Goal: Task Accomplishment & Management: Manage account settings

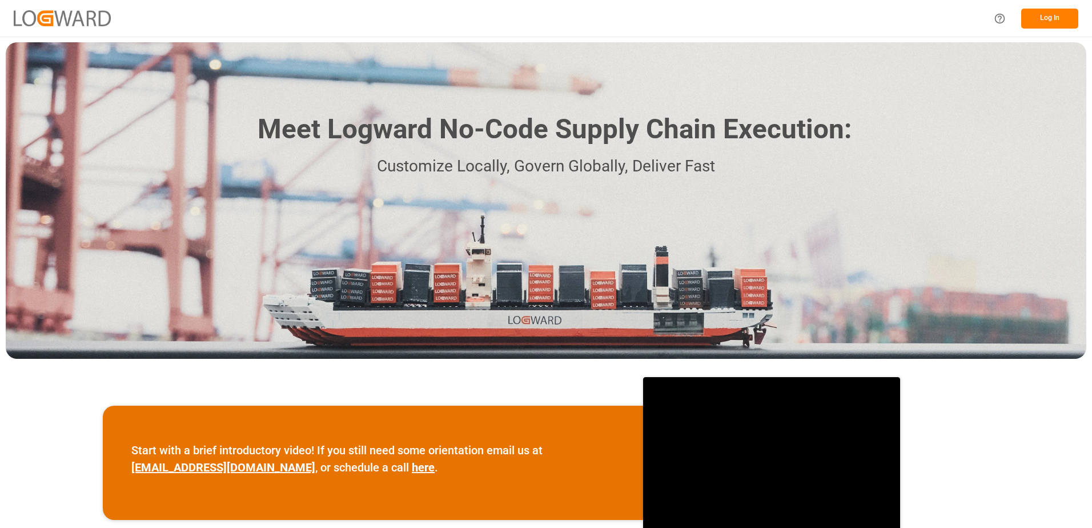
click at [1055, 19] on button "Log In" at bounding box center [1049, 19] width 57 height 20
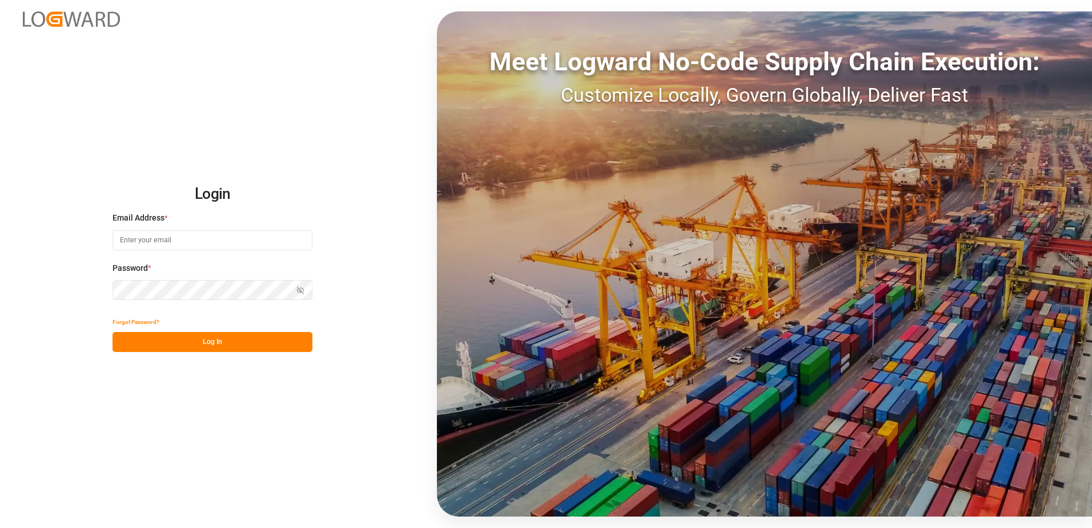
click at [144, 241] on input at bounding box center [212, 240] width 200 height 20
type input "[PERSON_NAME][EMAIL_ADDRESS][DOMAIN_NAME]"
click at [100, 288] on div "Login Email Address * [EMAIL_ADDRESS][DOMAIN_NAME] Password * Show password For…" at bounding box center [546, 264] width 1092 height 528
click at [122, 341] on button "Log In" at bounding box center [212, 342] width 200 height 20
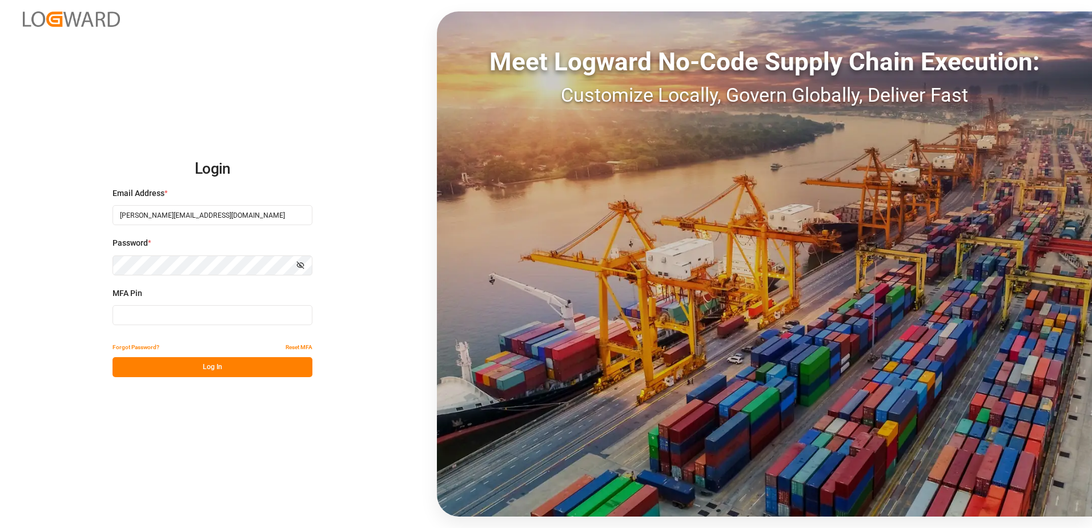
click at [128, 314] on input at bounding box center [212, 315] width 200 height 20
type input "620460"
click at [187, 369] on button "Log In" at bounding box center [212, 367] width 200 height 20
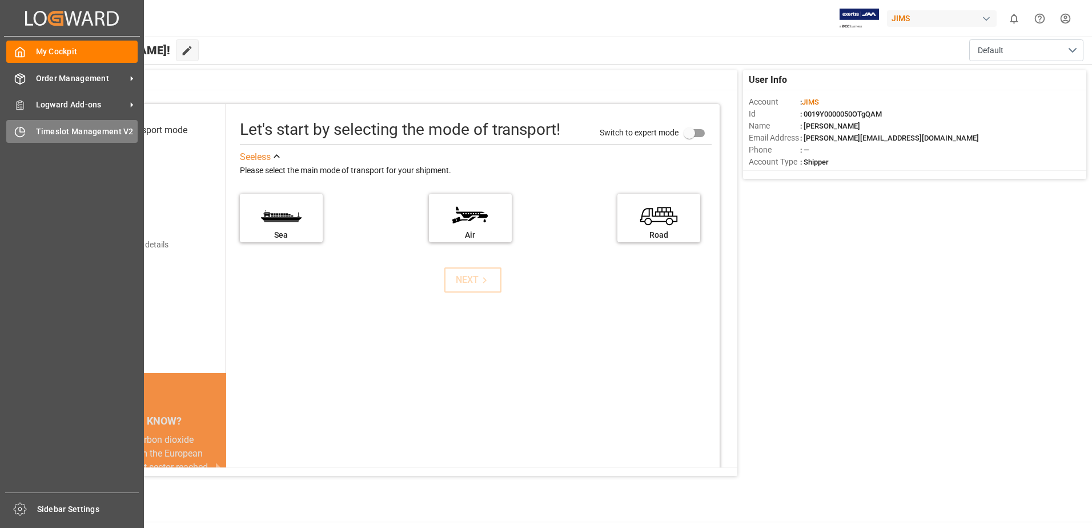
click at [69, 132] on span "Timeslot Management V2" at bounding box center [87, 132] width 102 height 12
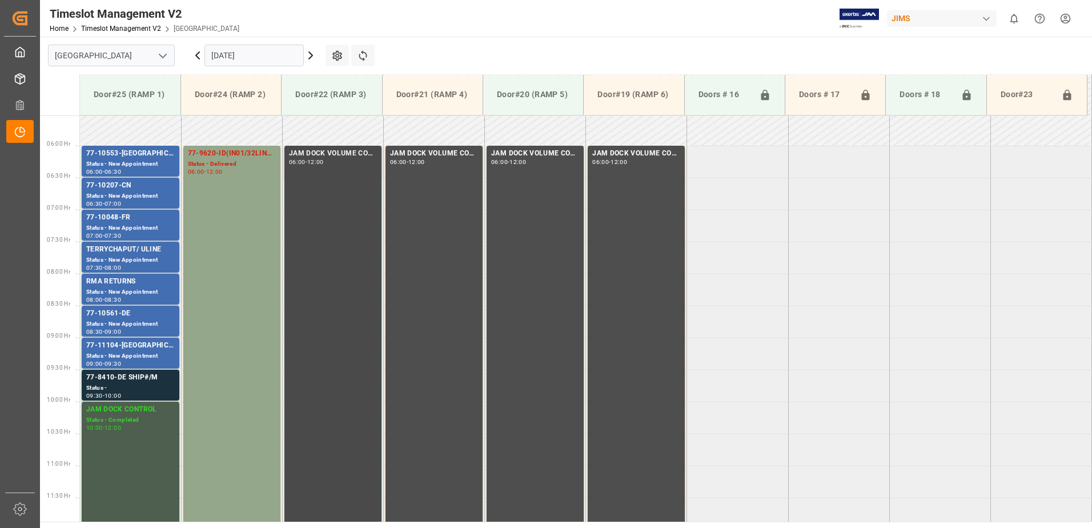
scroll to position [333, 0]
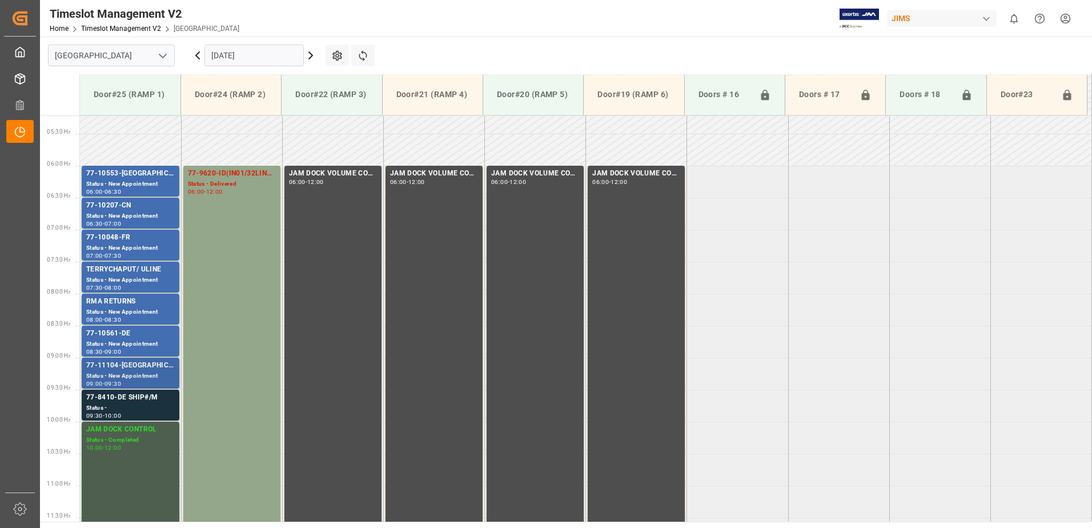
click at [118, 371] on div "Status - New Appointment" at bounding box center [130, 376] width 88 height 10
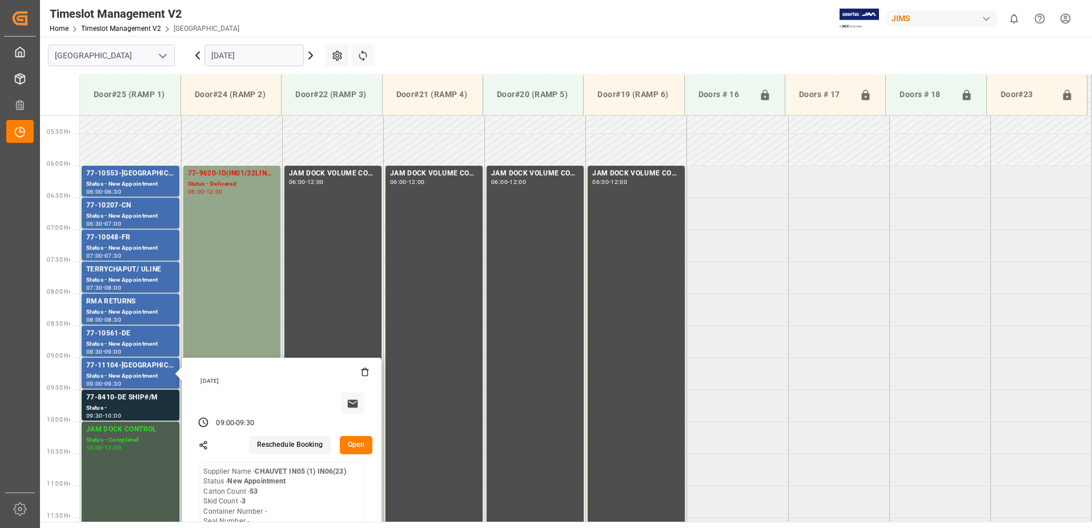
click at [358, 443] on button "Open" at bounding box center [356, 445] width 33 height 18
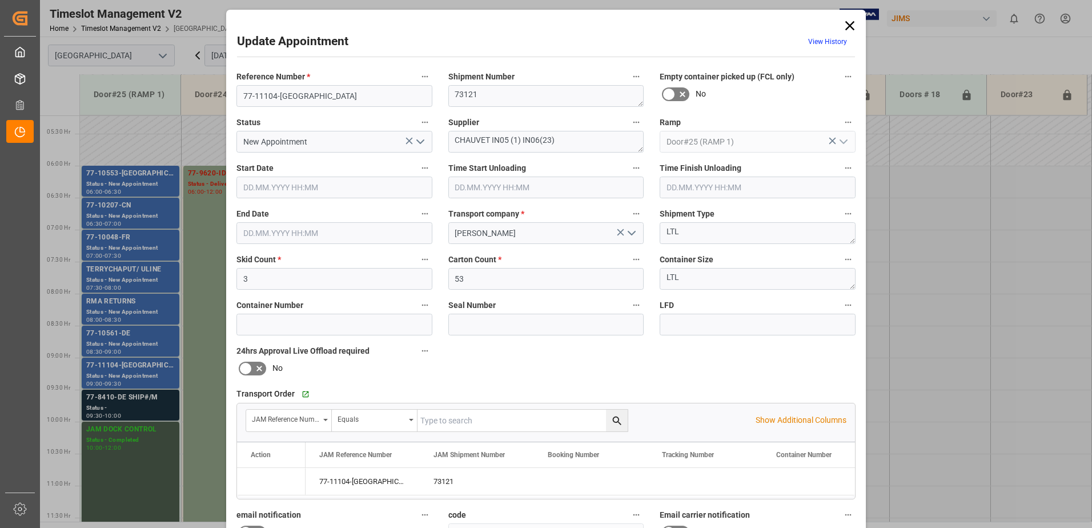
type input "[DATE] 09:00"
type input "[DATE] 09:30"
type input "[DATE] 15:19"
click at [420, 143] on icon "open menu" at bounding box center [420, 142] width 14 height 14
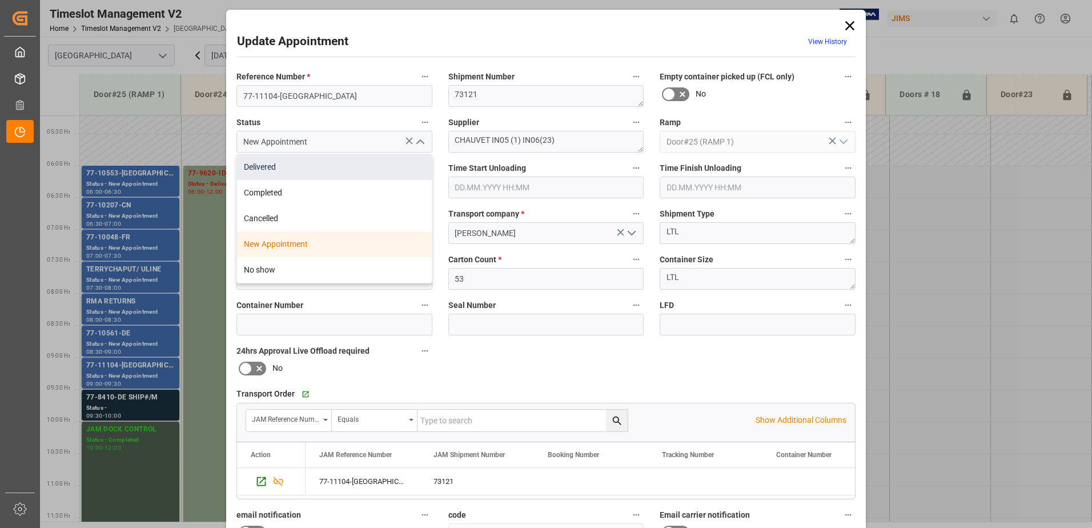
click at [335, 168] on div "Delivered" at bounding box center [334, 167] width 195 height 26
type input "Delivered"
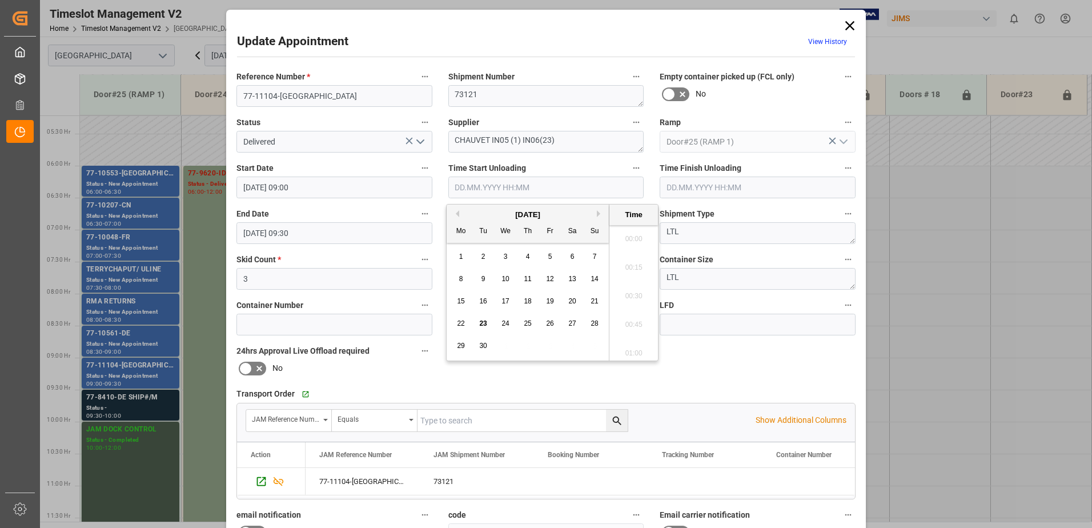
scroll to position [918, 0]
click at [473, 191] on input "text" at bounding box center [546, 187] width 196 height 22
click at [485, 323] on span "23" at bounding box center [482, 323] width 7 height 8
click at [632, 263] on li "08:45" at bounding box center [633, 264] width 49 height 29
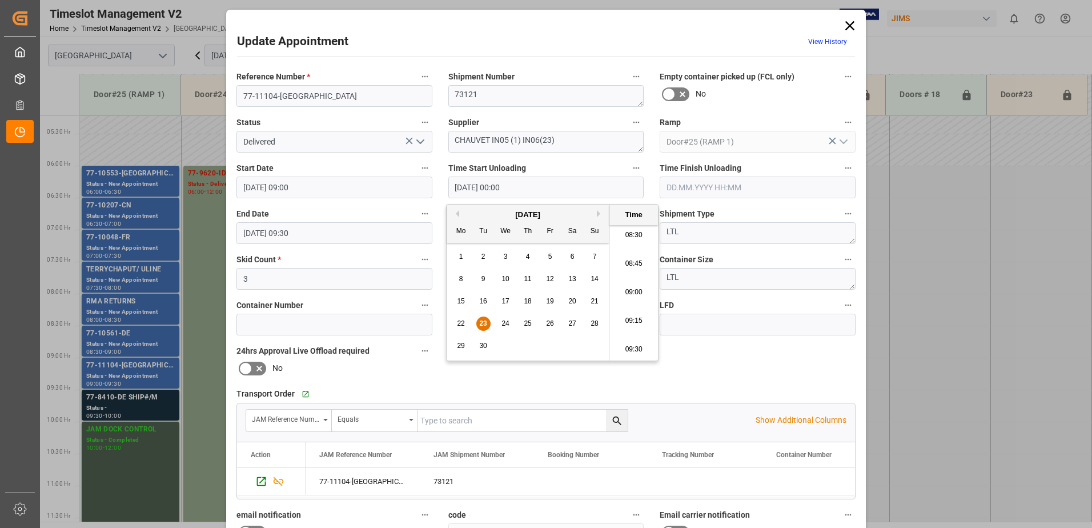
type input "[DATE] 08:45"
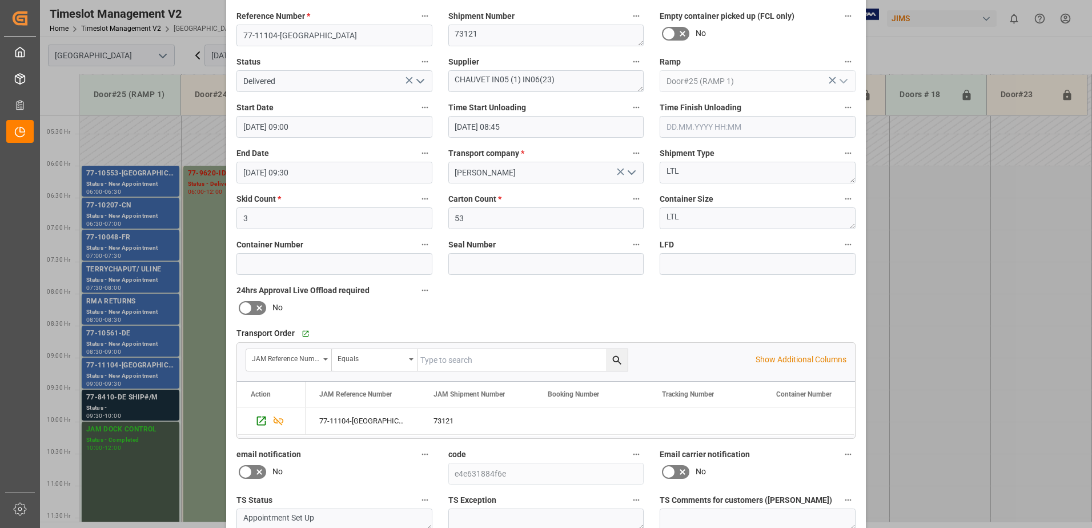
scroll to position [167, 0]
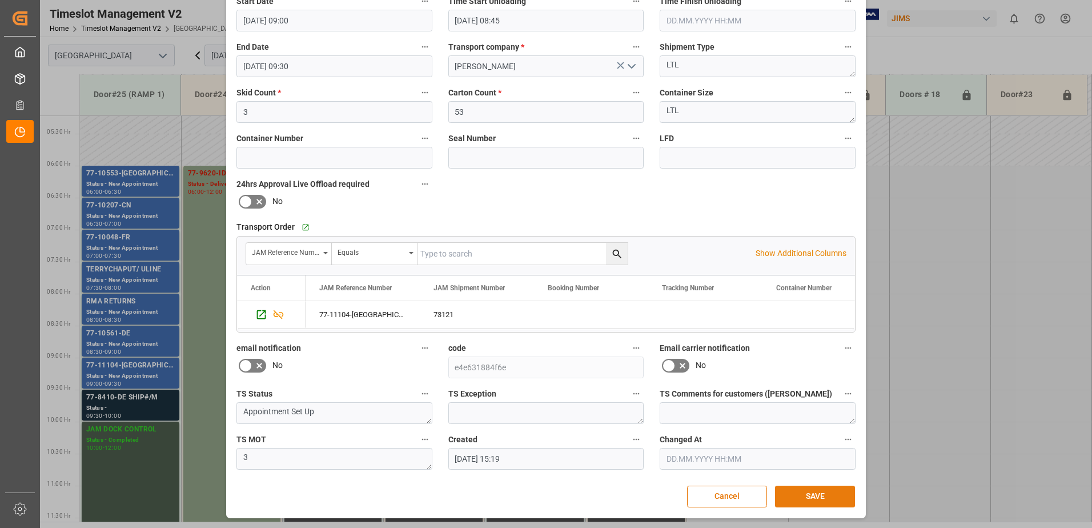
click at [814, 497] on button "SAVE" at bounding box center [815, 496] width 80 height 22
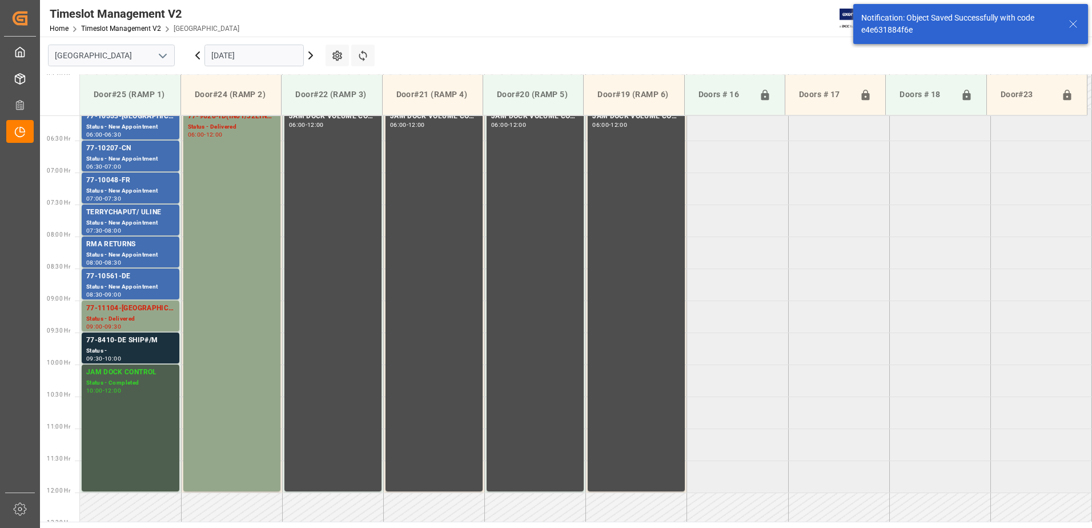
scroll to position [333, 0]
